Goal: Task Accomplishment & Management: Complete application form

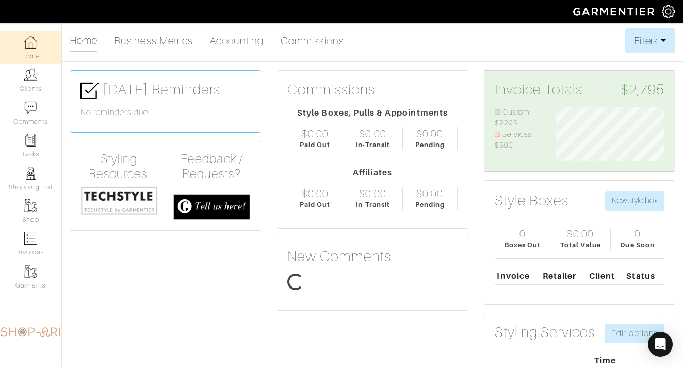
scroll to position [54, 123]
click at [46, 77] on link "Clients" at bounding box center [30, 80] width 61 height 32
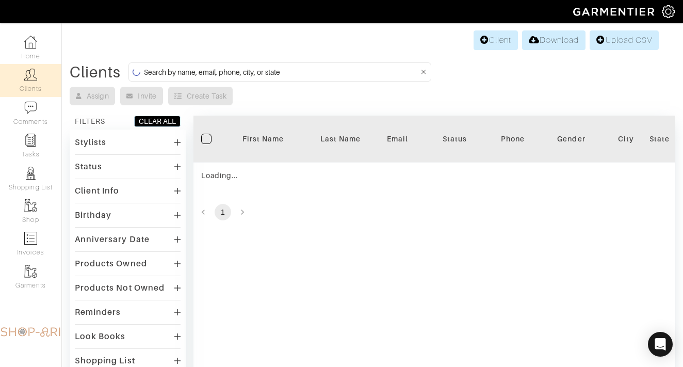
click at [211, 73] on input at bounding box center [281, 71] width 275 height 13
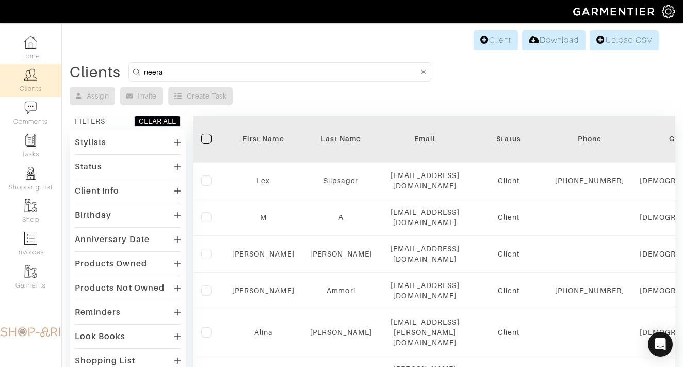
type input "neera"
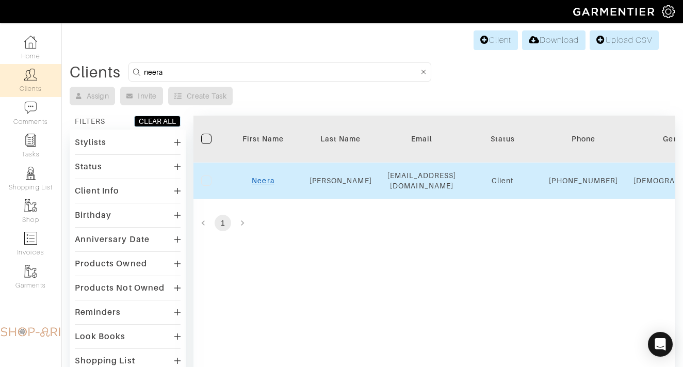
click at [260, 185] on link "Neera" at bounding box center [263, 180] width 22 height 8
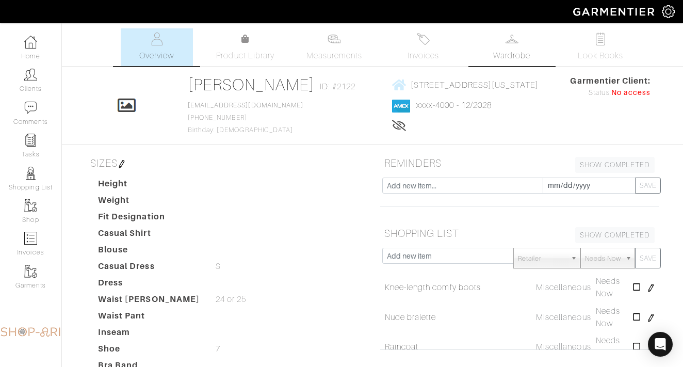
click at [514, 55] on span "Wardrobe" at bounding box center [511, 56] width 37 height 12
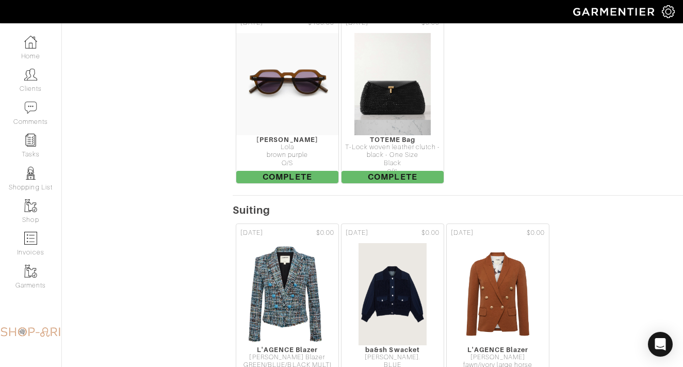
scroll to position [5009, 0]
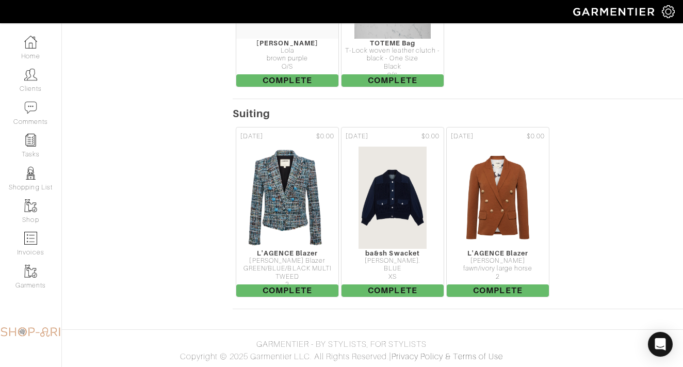
click at [587, 130] on div "09/11/23 $0.00 L'AGENCE Blazer Brooke Tweed Blazer GREEN/BLUE/BLACK MULTI TWEED…" at bounding box center [458, 212] width 450 height 176
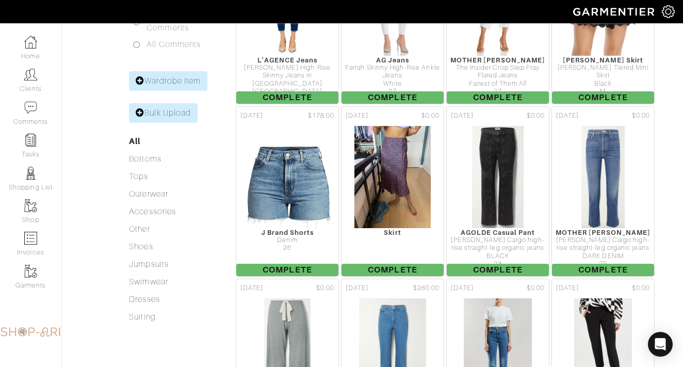
scroll to position [0, 0]
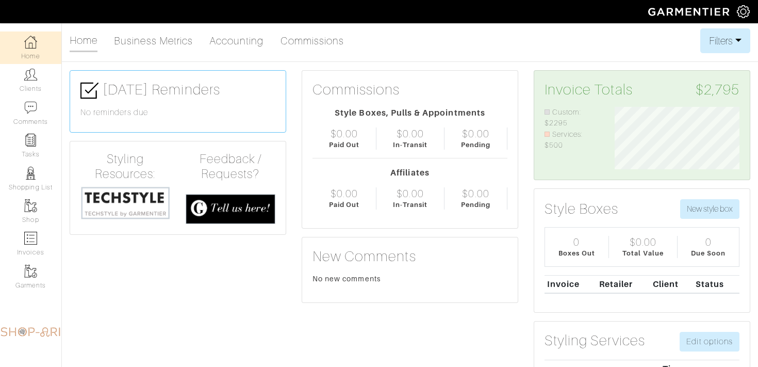
scroll to position [62, 140]
click at [36, 89] on link "Clients" at bounding box center [30, 80] width 61 height 32
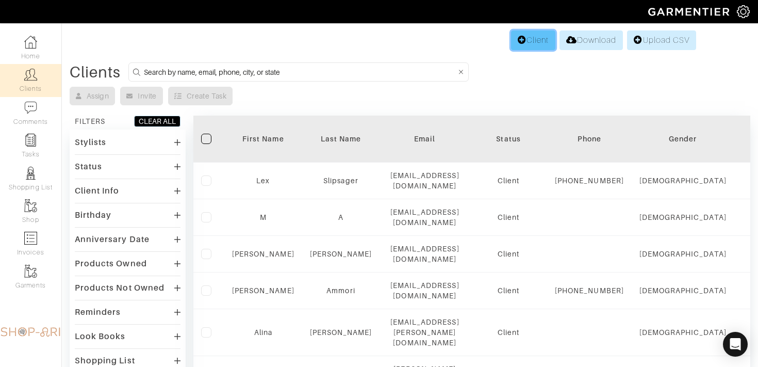
click at [532, 38] on link "Client" at bounding box center [533, 40] width 44 height 20
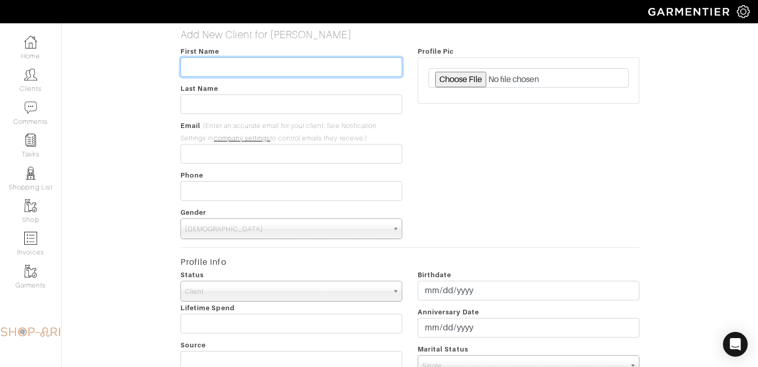
click at [211, 65] on input "text" at bounding box center [291, 67] width 222 height 20
type input "[PERSON_NAME]"
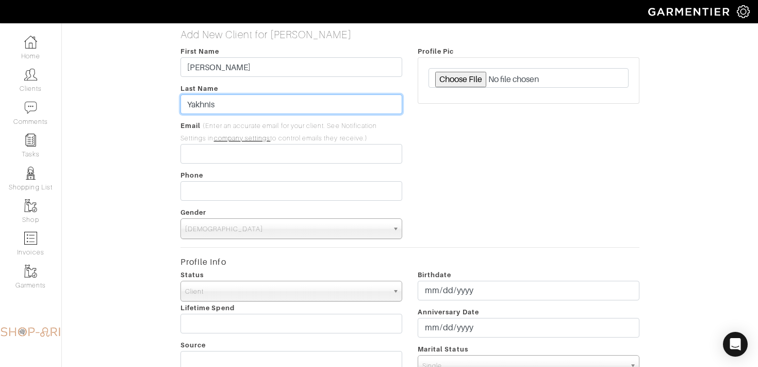
type input "Yakhnis"
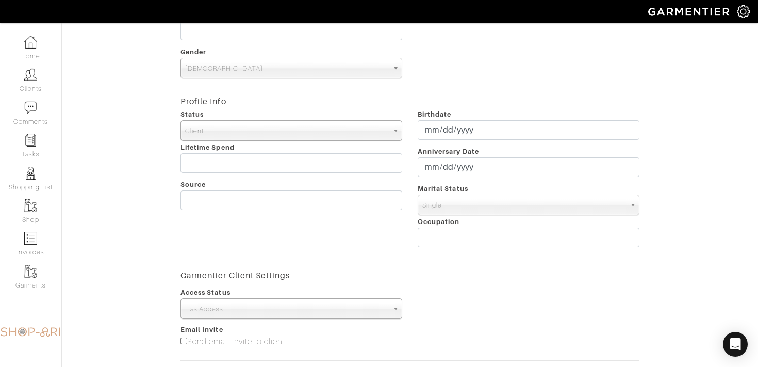
scroll to position [385, 0]
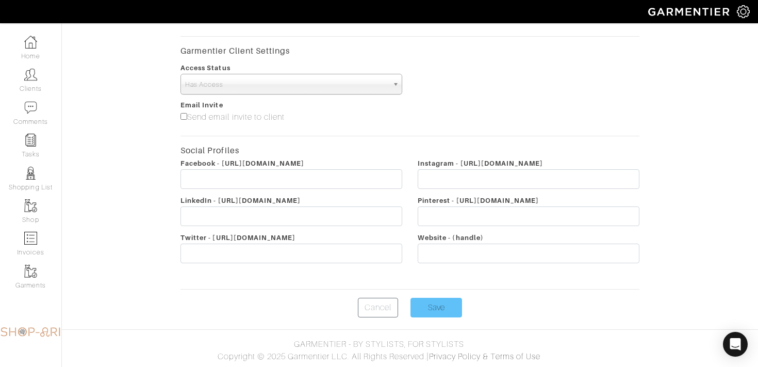
type input "[PERSON_NAME][EMAIL_ADDRESS][DOMAIN_NAME]"
click at [436, 300] on input "Save" at bounding box center [436, 308] width 52 height 20
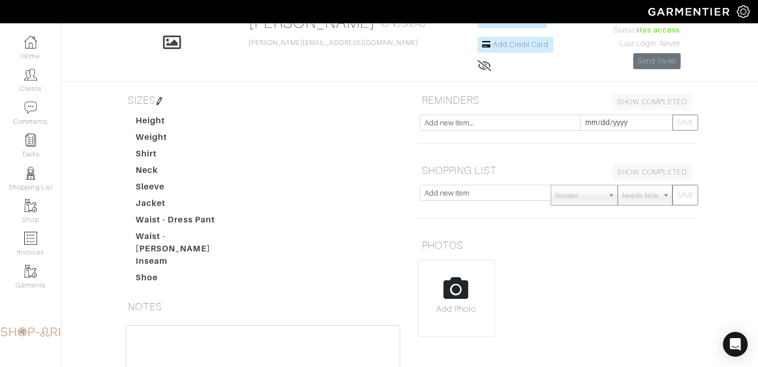
scroll to position [221, 0]
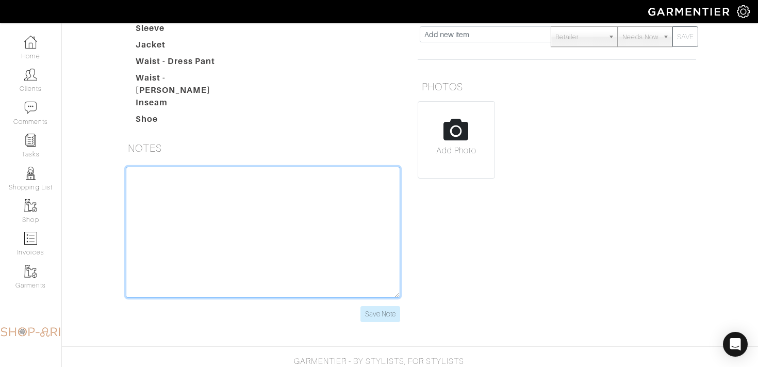
click at [213, 222] on textarea at bounding box center [263, 232] width 274 height 131
paste textarea "Mikhael - 160 East 88th street 8A 10128 6pm Wednesday the 20th Pls schedule 1 h…"
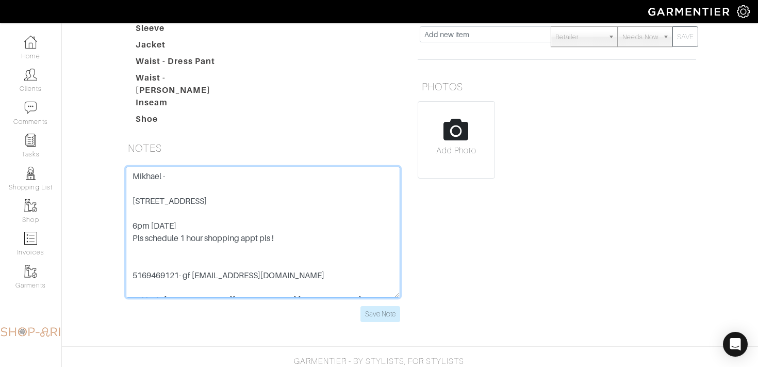
scroll to position [416, 0]
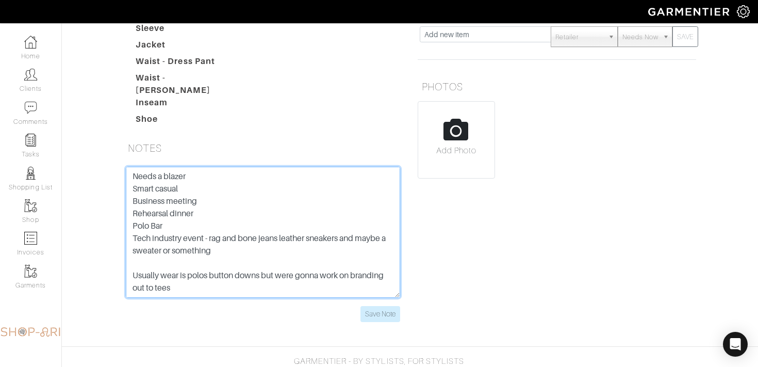
type textarea "Mikhael - 160 East 88th street 8A 10128 6pm Wednesday the 20th Pls schedule 1 h…"
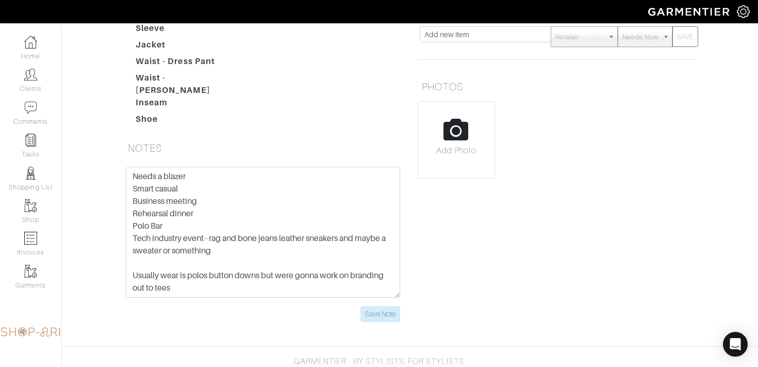
click at [380, 315] on div "Mikhael - 160 East 88th street 8A 10128 6pm Wednesday the 20th Pls schedule 1 h…" at bounding box center [263, 251] width 294 height 168
click at [374, 308] on input "Save Note" at bounding box center [380, 314] width 40 height 16
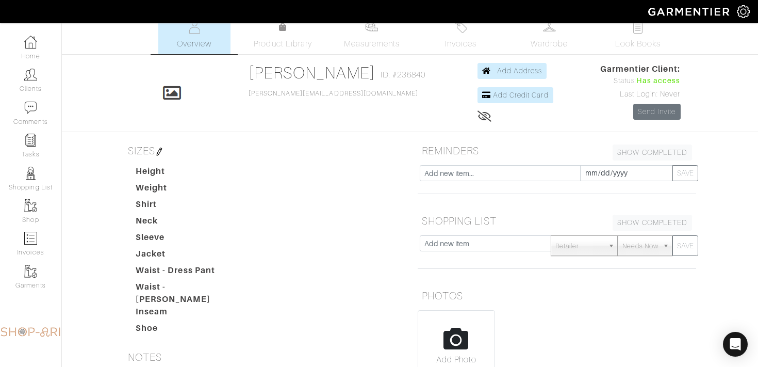
scroll to position [0, 0]
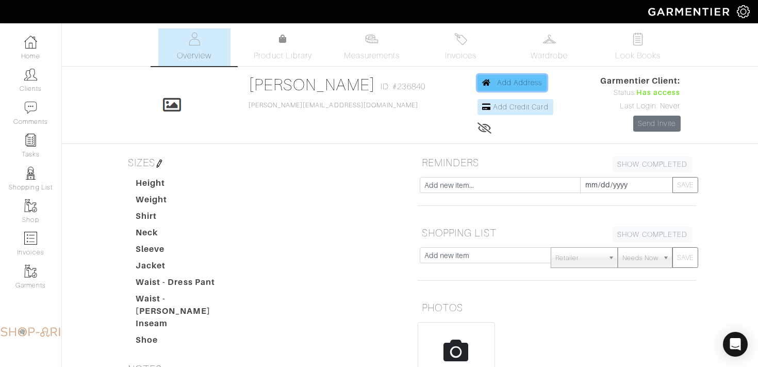
click at [489, 87] on link "Add Address" at bounding box center [512, 83] width 70 height 16
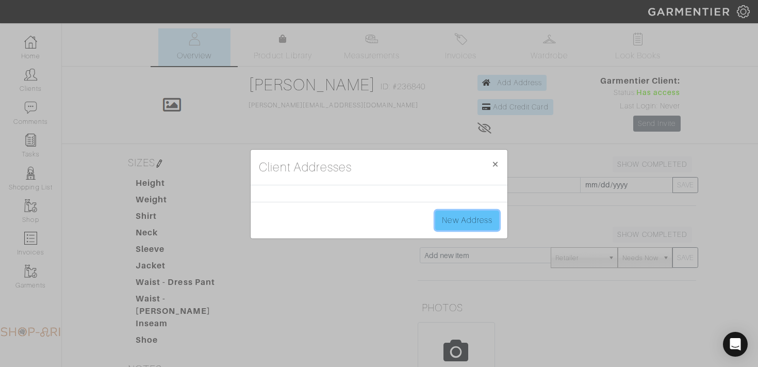
click at [463, 220] on link "New Address" at bounding box center [467, 220] width 64 height 20
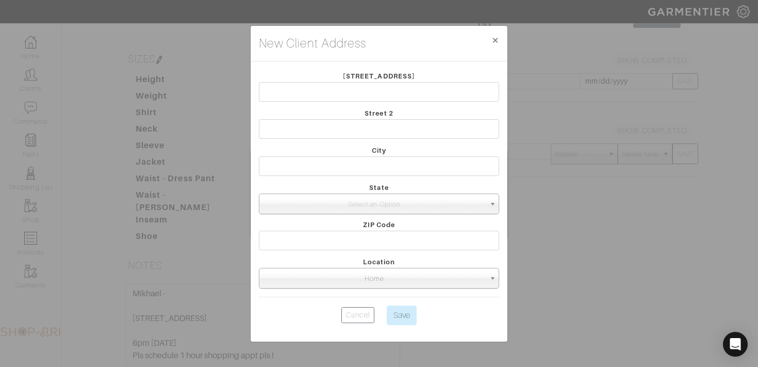
scroll to position [110, 0]
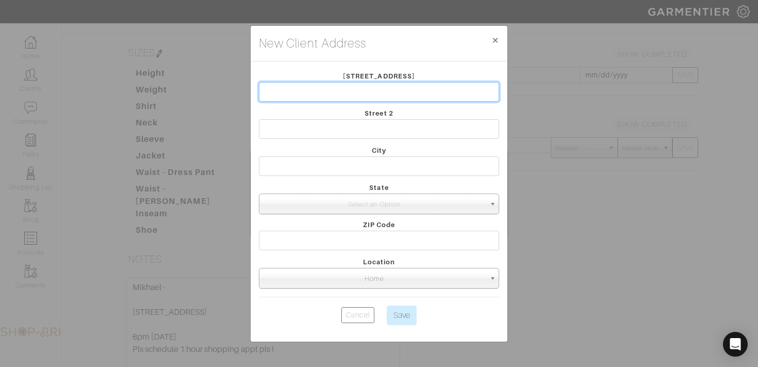
click at [291, 95] on input "text" at bounding box center [379, 92] width 240 height 20
type input "160 EAST 88TH ST"
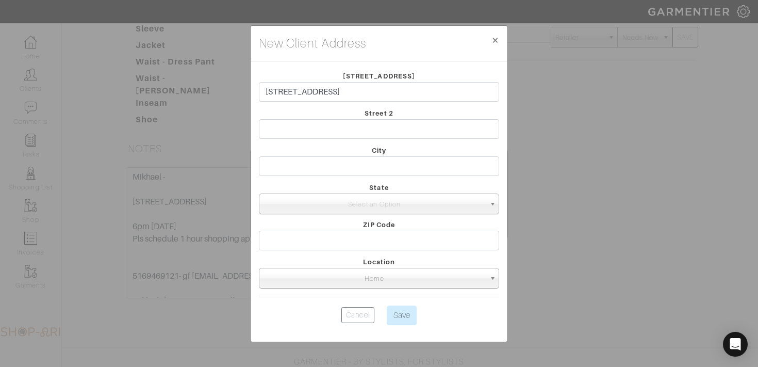
scroll to position [229, 0]
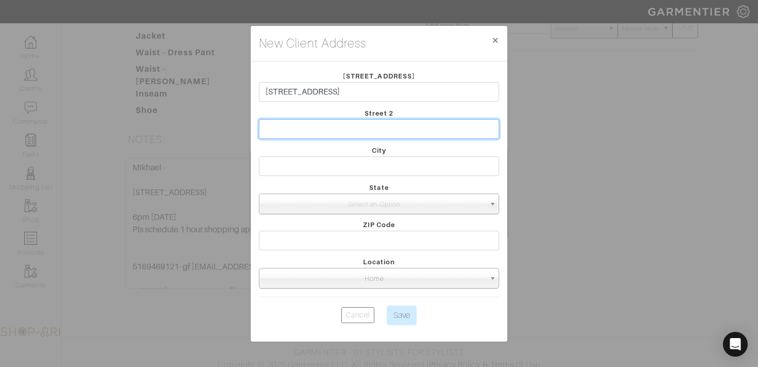
click at [370, 128] on input "text" at bounding box center [379, 129] width 240 height 20
type input "APT 8A"
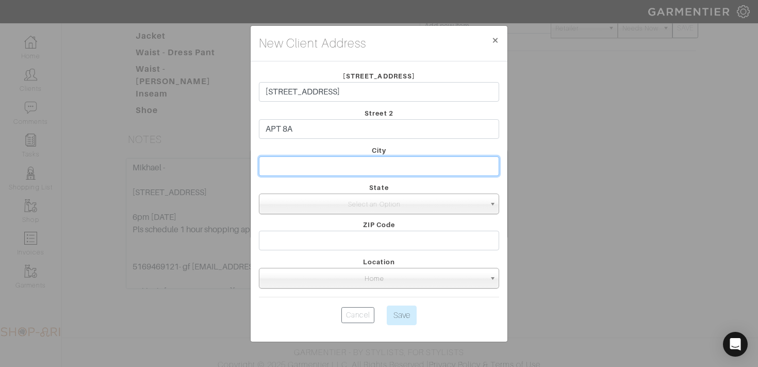
click at [339, 170] on input "text" at bounding box center [379, 166] width 240 height 20
type input "NY"
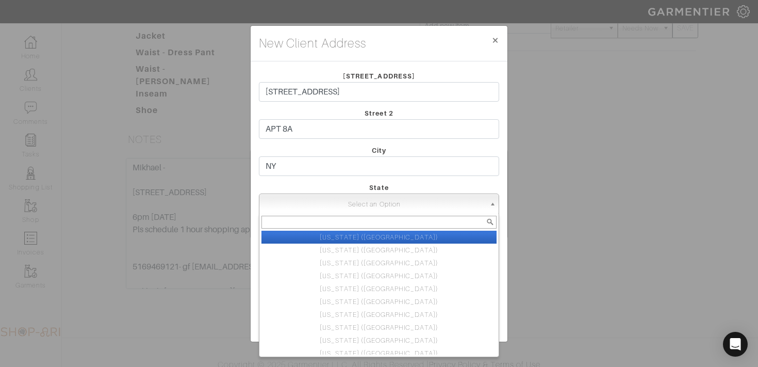
click at [343, 194] on span "Select an Option" at bounding box center [374, 204] width 222 height 21
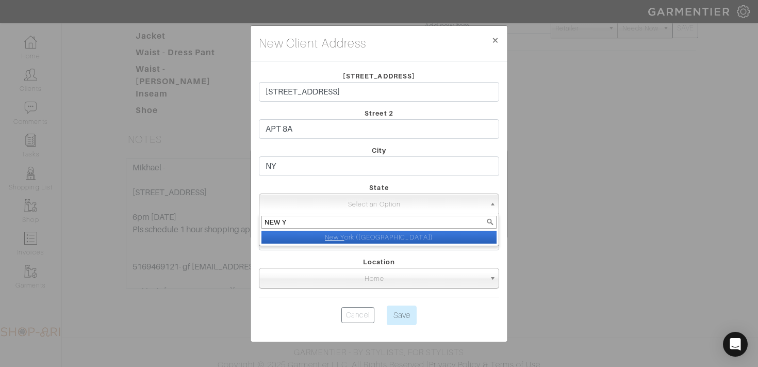
type input "NEW YO"
select select "2"
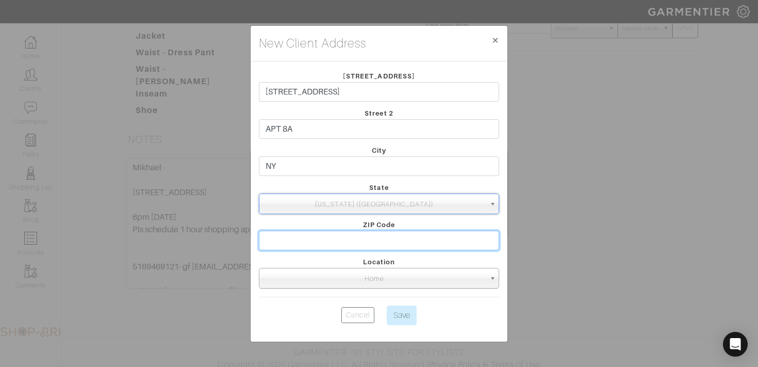
click at [353, 240] on input "text" at bounding box center [379, 240] width 240 height 20
type input "10128"
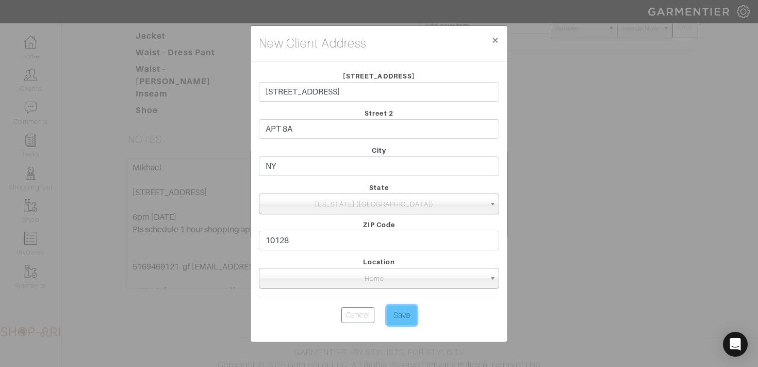
click at [398, 319] on input "Save" at bounding box center [402, 315] width 30 height 20
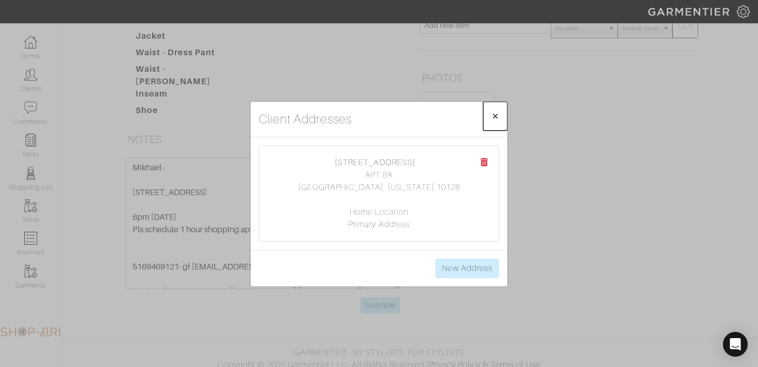
click at [497, 113] on span "×" at bounding box center [495, 116] width 8 height 14
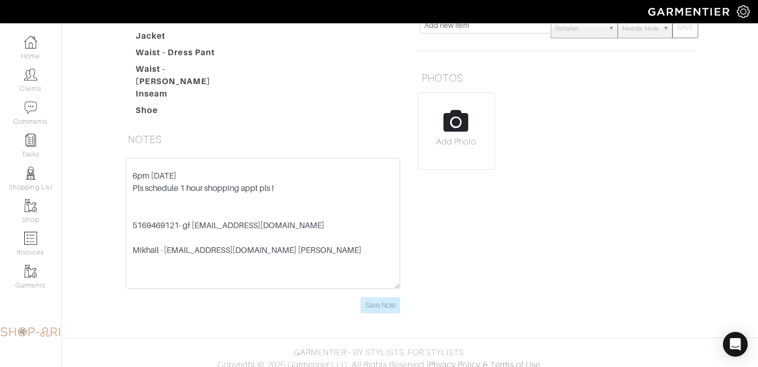
scroll to position [0, 0]
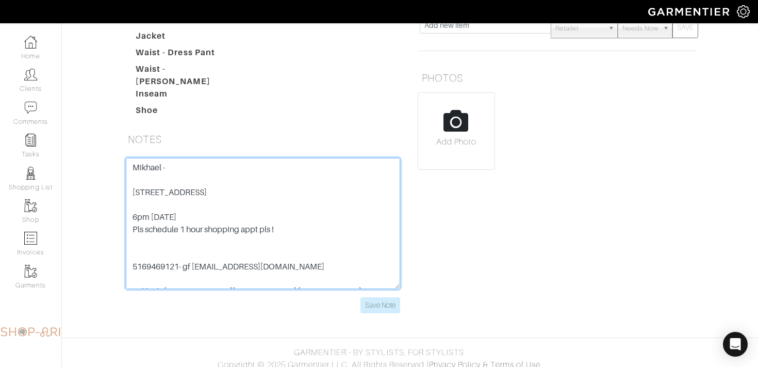
drag, startPoint x: 174, startPoint y: 162, endPoint x: 101, endPoint y: 162, distance: 72.7
click at [101, 162] on div "Mikhail Yakhnis Overview Overview Measurements Product Library Invoices Wardrob…" at bounding box center [379, 63] width 758 height 523
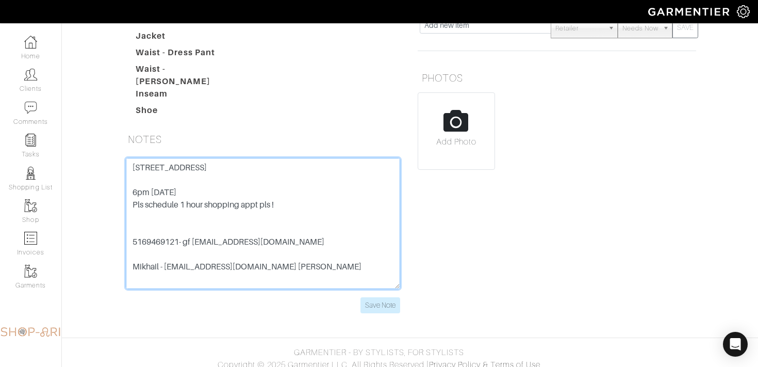
click at [133, 182] on textarea "160 East 88th street 8A 10128 6pm Wednesday the 20th Pls schedule 1 hour shoppi…" at bounding box center [263, 223] width 274 height 131
click at [134, 183] on textarea "160 East 88th street 8A 10128 6pm Wednesday the 20th Pls schedule 1 hour shoppi…" at bounding box center [263, 223] width 274 height 131
click at [132, 172] on textarea "160 East 88th street 8A NY, NY 10128 6pm Wednesday the 20th Pls schedule 1 hour…" at bounding box center [263, 223] width 274 height 131
click at [178, 216] on textarea "160 East 88th street APT 8A NY, NY 10128 6pm Wednesday the 20th Pls schedule 1 …" at bounding box center [263, 223] width 274 height 131
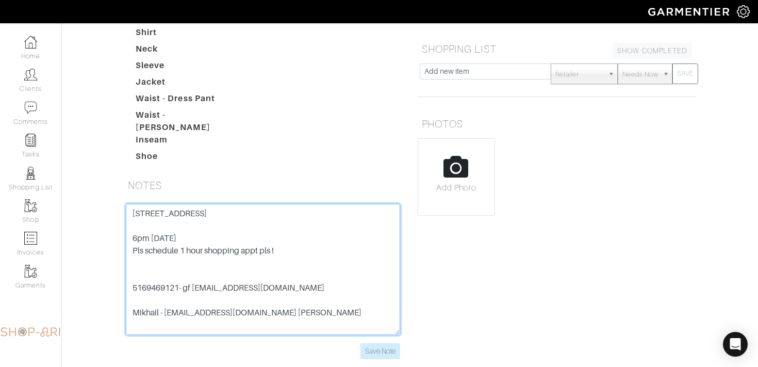
scroll to position [16, 0]
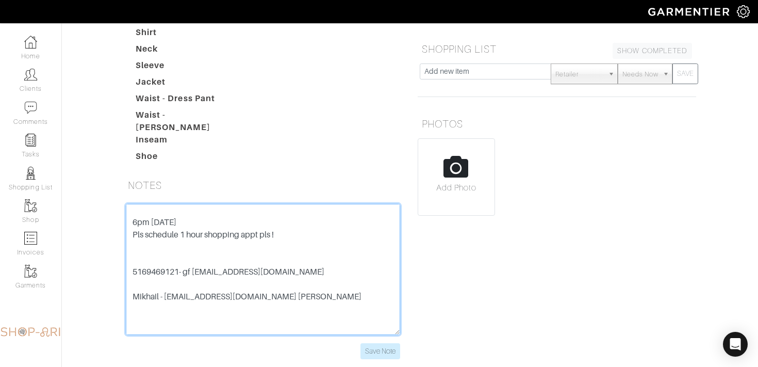
drag, startPoint x: 309, startPoint y: 291, endPoint x: 195, endPoint y: 290, distance: 114.0
click at [195, 290] on textarea "160 East 88th street APT 8A NY, NY 10128 6pm Wednesday the 20th Pls schedule 1 …" at bounding box center [263, 269] width 274 height 131
drag, startPoint x: 287, startPoint y: 257, endPoint x: 133, endPoint y: 234, distance: 156.4
click at [133, 234] on textarea "160 East 88th street APT 8A NY, NY 10128 6pm Wednesday the 20th Pls schedule 1 …" at bounding box center [263, 269] width 274 height 131
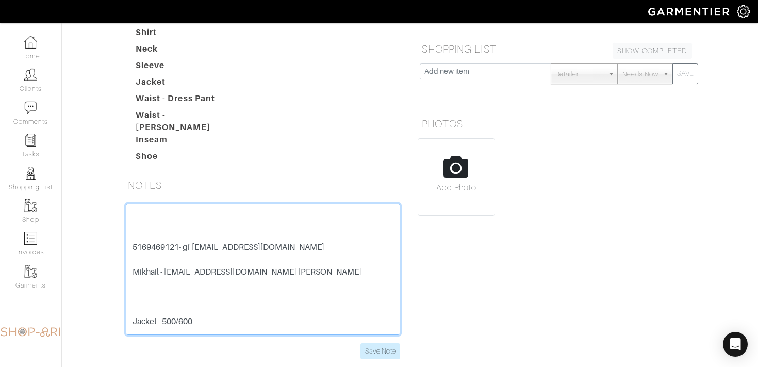
click at [163, 256] on textarea "160 East 88th street APT 8A NY, NY 10128 5169469121- gf daniellefeldstein17@gma…" at bounding box center [263, 269] width 274 height 131
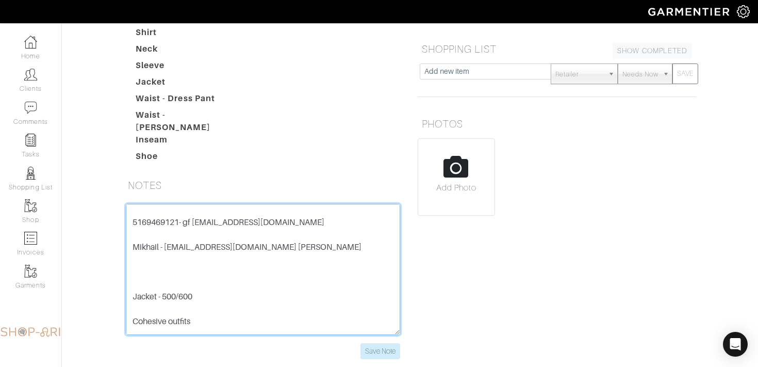
drag, startPoint x: 246, startPoint y: 265, endPoint x: 168, endPoint y: 263, distance: 78.9
click at [168, 263] on textarea "160 East 88th street APT 8A NY, NY 10128 5169469121- gf daniellefeldstein17@gma…" at bounding box center [263, 269] width 274 height 131
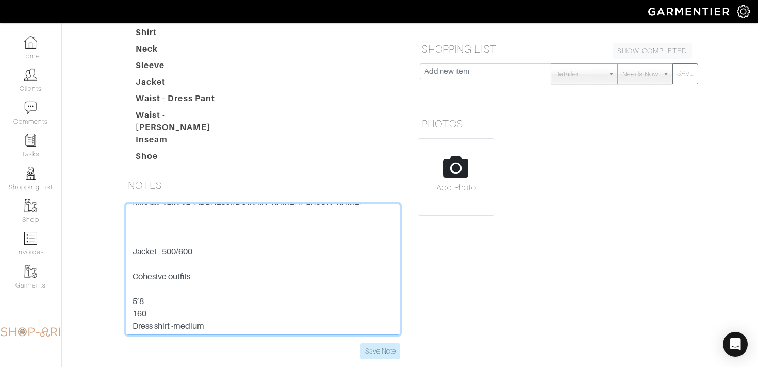
scroll to position [72, 0]
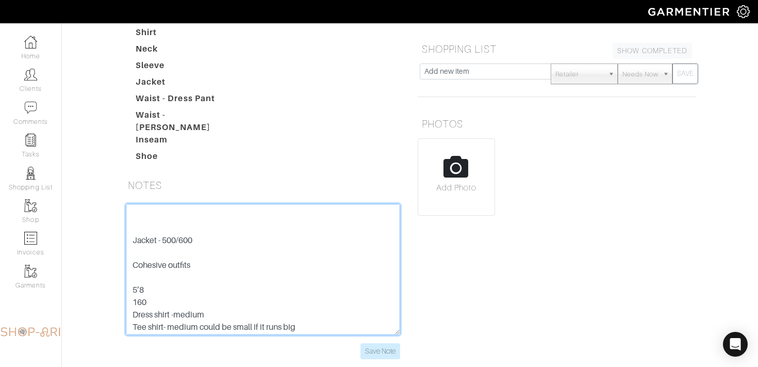
click at [178, 243] on textarea "160 East 88th street APT 8A NY, NY 10128 5169469121- gf daniellefeldstein17@gma…" at bounding box center [263, 269] width 274 height 131
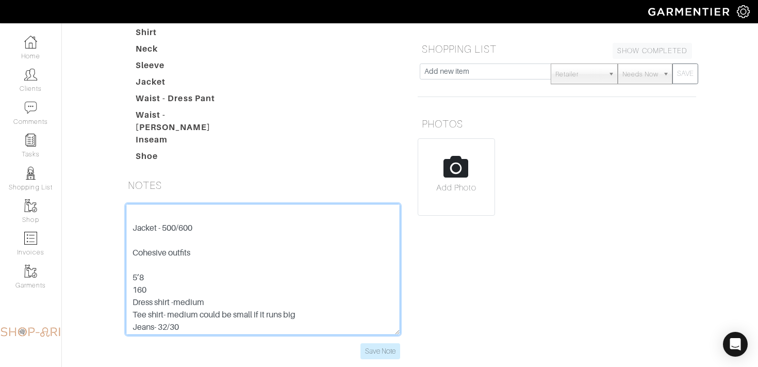
click at [170, 256] on textarea "160 East 88th street APT 8A NY, NY 10128 5169469121- gf daniellefeldstein17@gma…" at bounding box center [263, 269] width 274 height 131
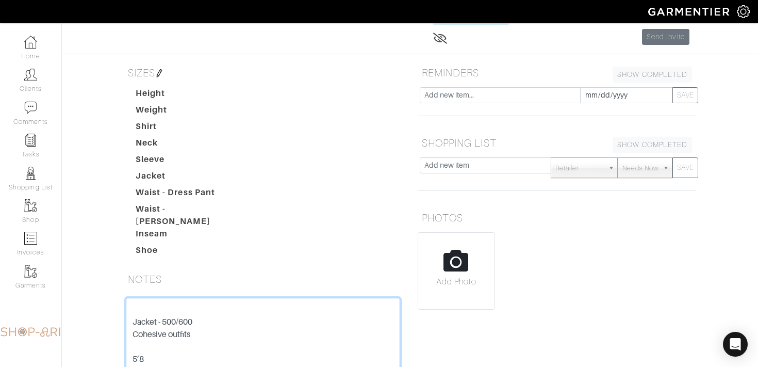
scroll to position [80, 0]
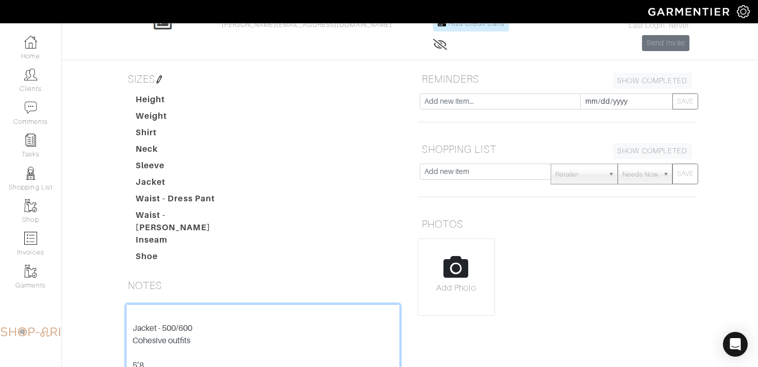
type textarea "160 East 88th street APT 8A NY, NY 10128 5169469121- gf daniellefeldstein17@gma…"
click at [162, 78] on img at bounding box center [159, 79] width 8 height 8
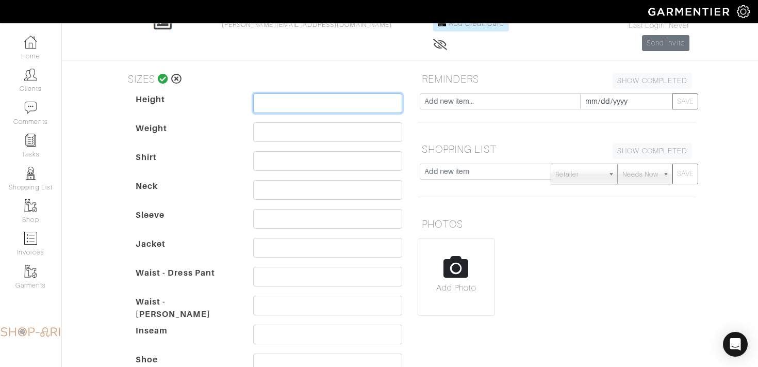
click at [256, 104] on input "text" at bounding box center [327, 103] width 149 height 20
type input "5'8"
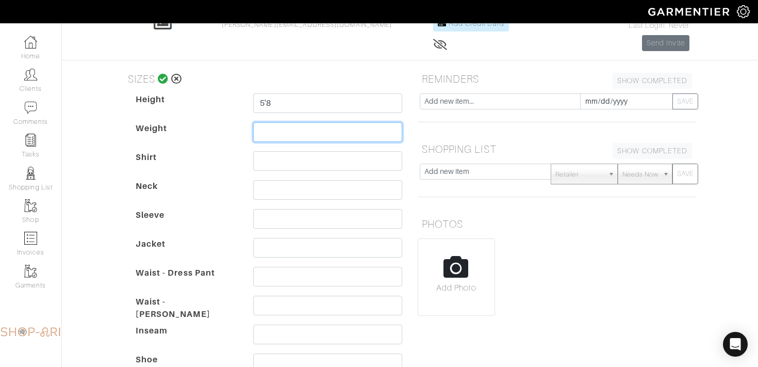
click at [262, 129] on input "text" at bounding box center [327, 132] width 149 height 20
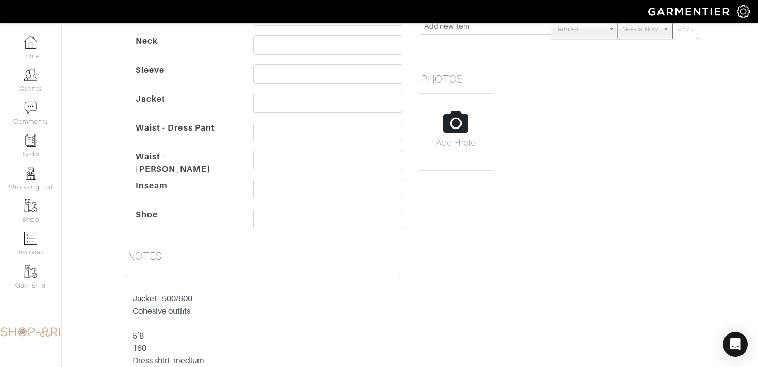
scroll to position [181, 0]
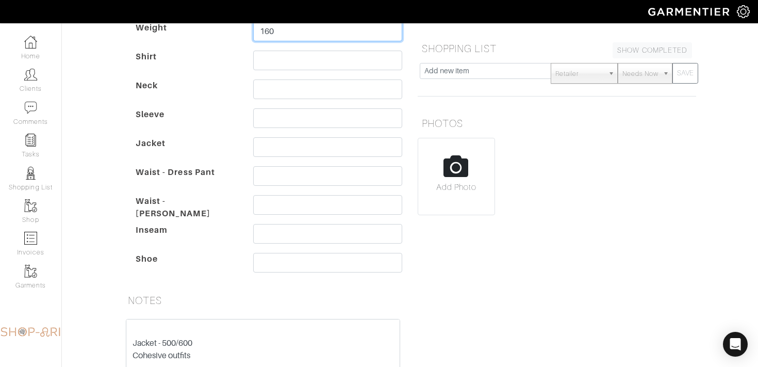
type input "160"
click at [275, 57] on input "text" at bounding box center [327, 61] width 149 height 20
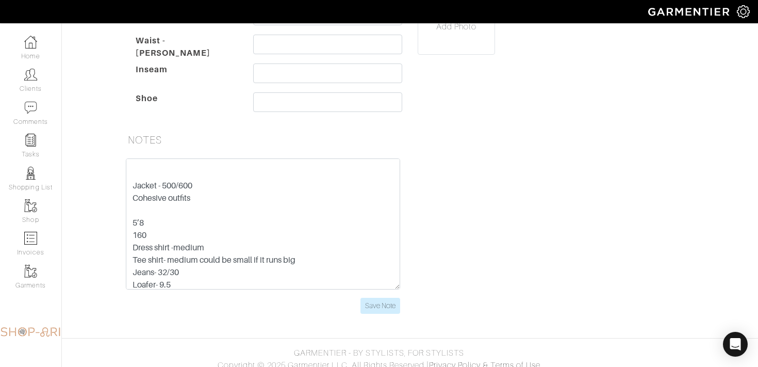
scroll to position [59, 0]
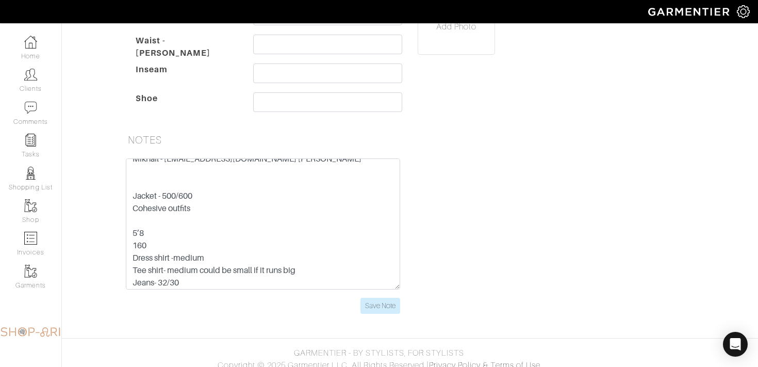
type input "m"
click at [281, 46] on input "text" at bounding box center [327, 45] width 149 height 20
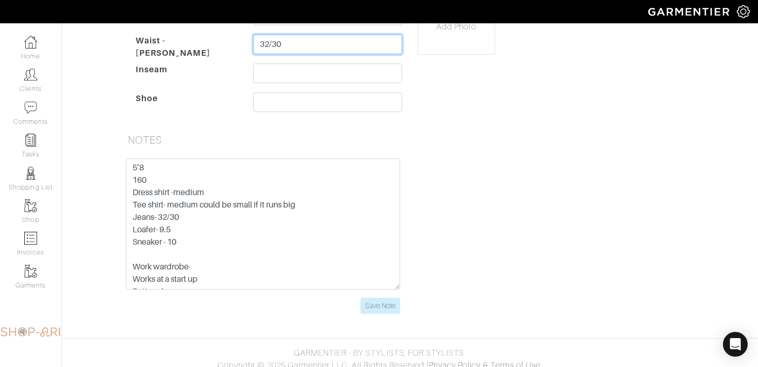
scroll to position [128, 0]
type input "32/30"
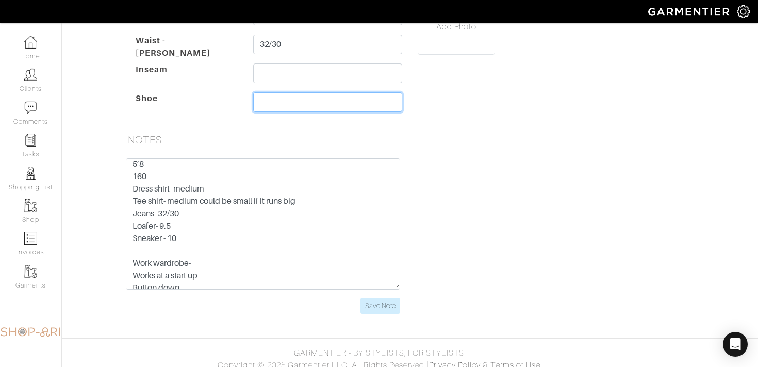
click at [295, 94] on input "text" at bounding box center [327, 102] width 149 height 20
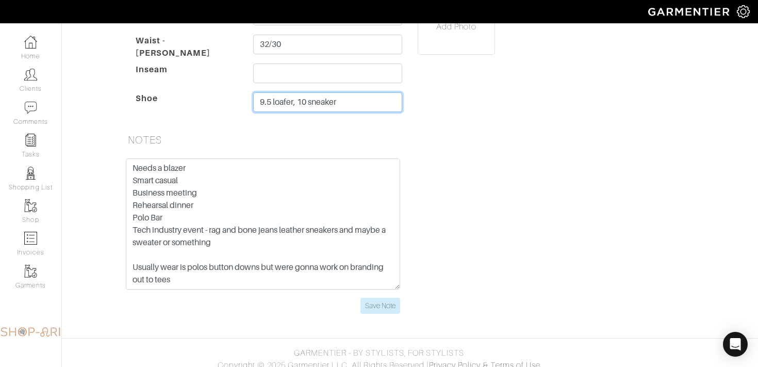
scroll to position [350, 0]
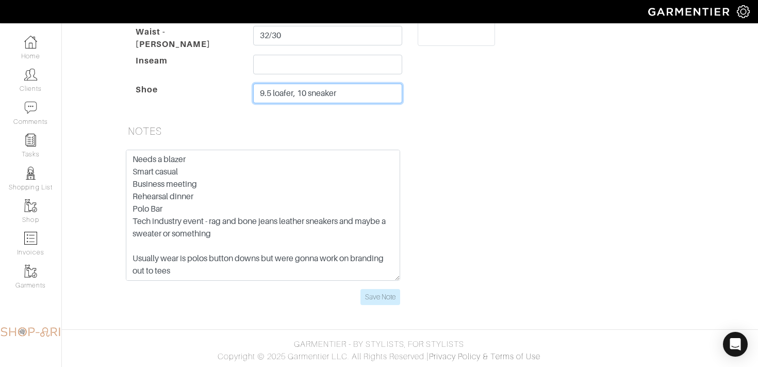
type input "9.5 loafer, 10 sneaker"
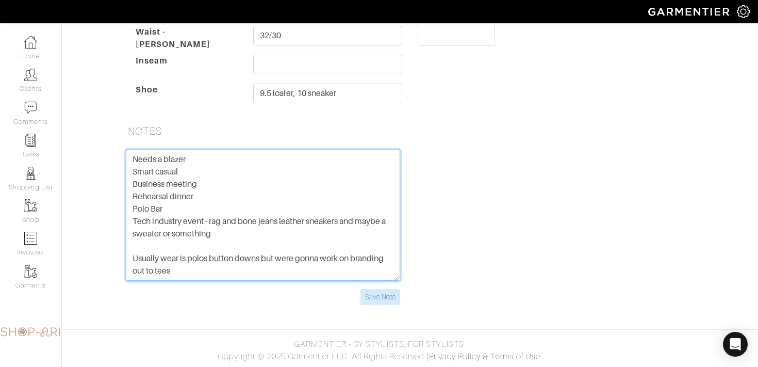
click at [249, 249] on textarea "160 East 88th street APT 8A NY, NY 10128 5169469121- gf daniellefeldstein17@gma…" at bounding box center [263, 215] width 274 height 131
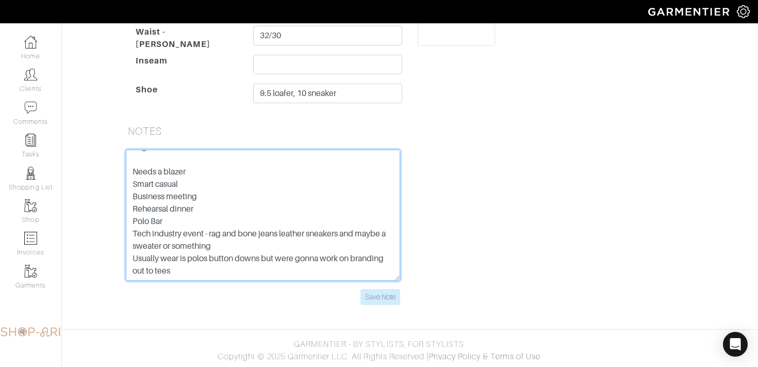
scroll to position [309, 0]
type textarea "160 East 88th street APT 8A NY, NY 10128 5169469121- gf daniellefeldstein17@gma…"
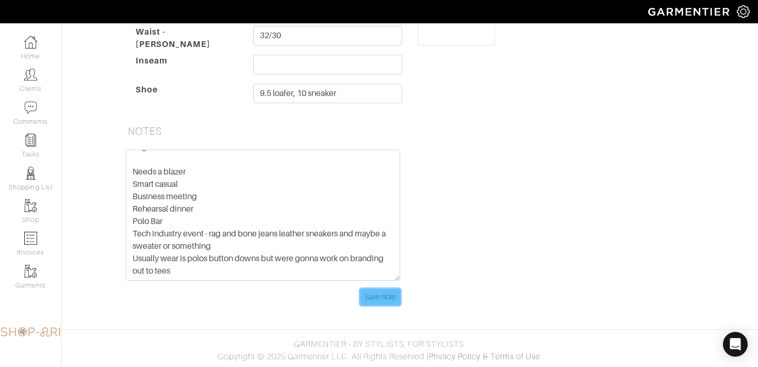
click at [382, 293] on input "Save Note" at bounding box center [380, 297] width 40 height 16
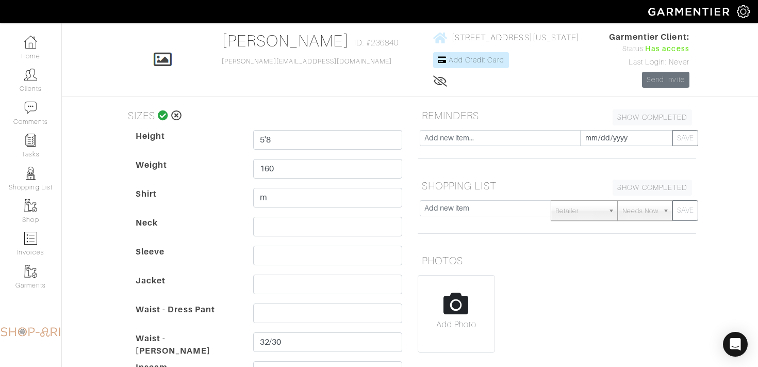
scroll to position [0, 0]
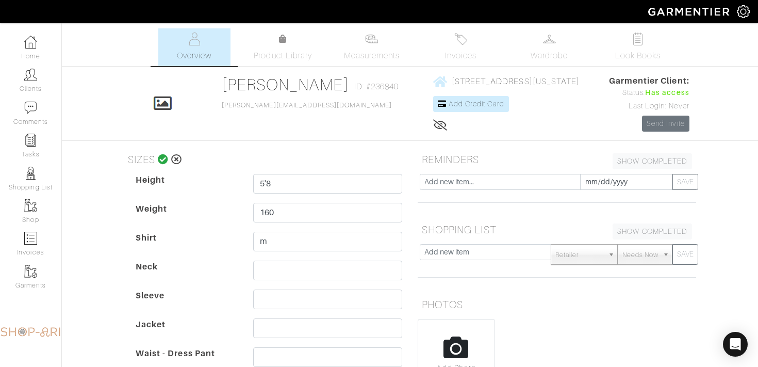
click at [162, 157] on icon at bounding box center [163, 159] width 11 height 10
